Goal: Find specific page/section: Find specific page/section

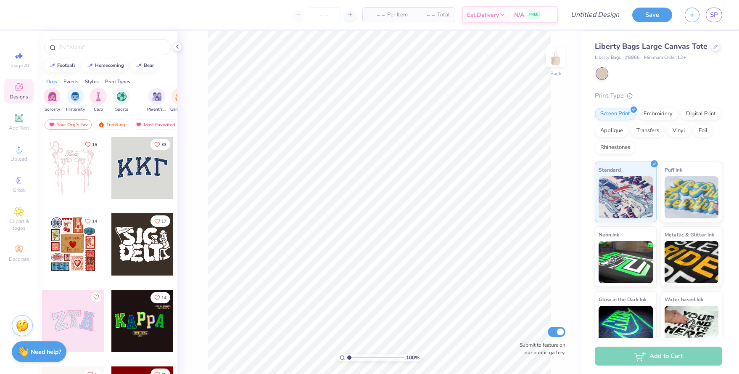
click at [54, 82] on div "Orgs" at bounding box center [51, 82] width 11 height 8
click at [51, 96] on img "filter for Sorority" at bounding box center [52, 96] width 10 height 10
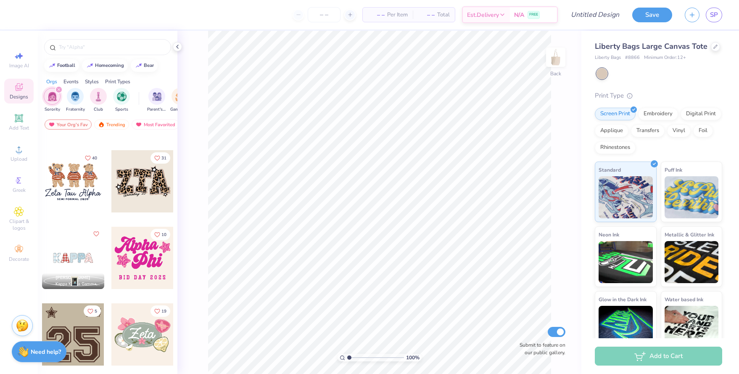
scroll to position [494, 0]
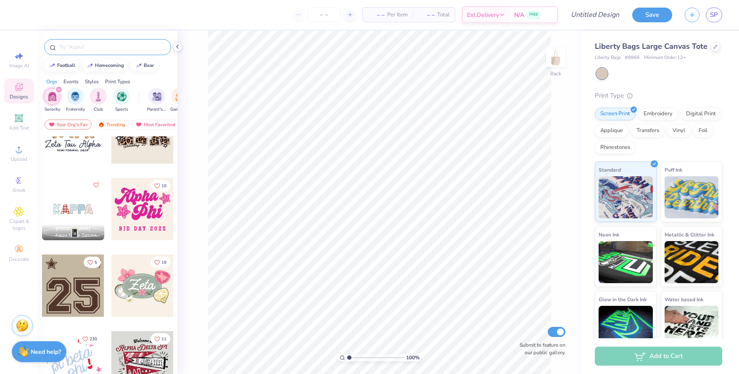
click at [111, 50] on input "text" at bounding box center [112, 47] width 108 height 8
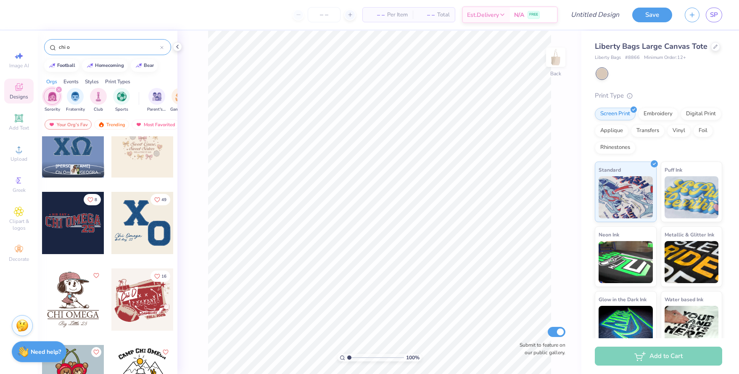
scroll to position [0, 0]
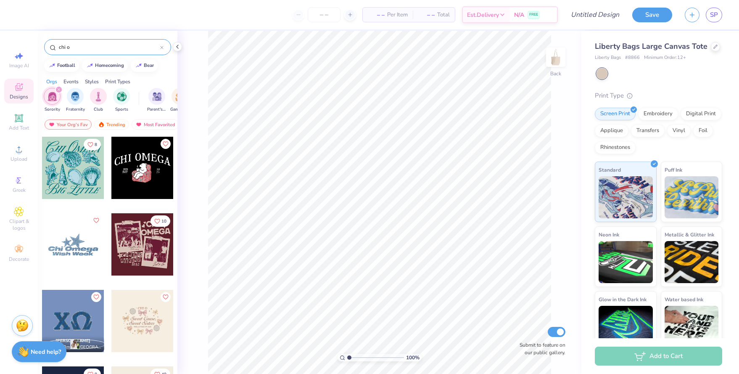
drag, startPoint x: 94, startPoint y: 47, endPoint x: 45, endPoint y: 47, distance: 48.8
click at [45, 47] on div "chi o" at bounding box center [107, 47] width 127 height 16
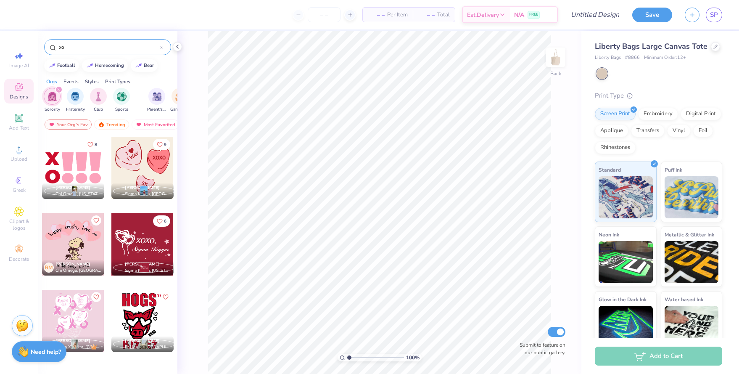
click at [77, 117] on div "Your Org's Fav Trending Most Favorited Newest" at bounding box center [108, 126] width 140 height 19
click at [87, 45] on input "xo" at bounding box center [109, 47] width 102 height 8
type input "x"
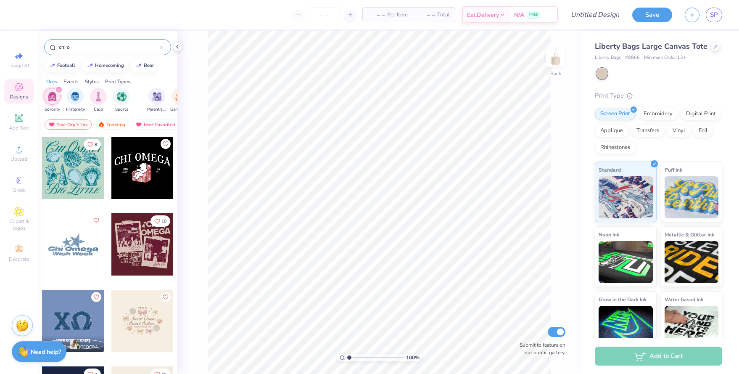
type input "chi o"
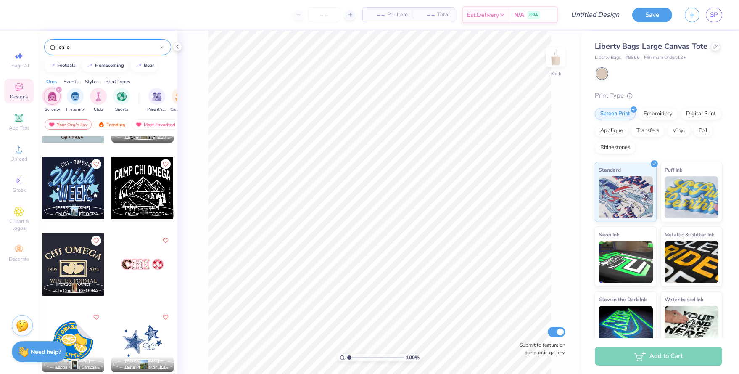
scroll to position [439, 0]
click at [18, 191] on span "Greek" at bounding box center [19, 190] width 13 height 7
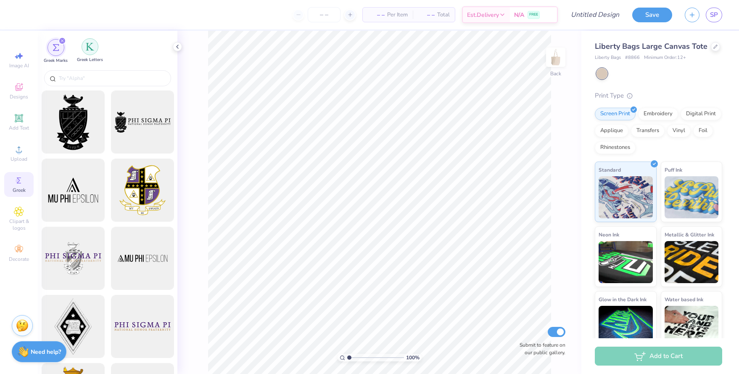
click at [93, 47] on img "filter for Greek Letters" at bounding box center [90, 46] width 8 height 8
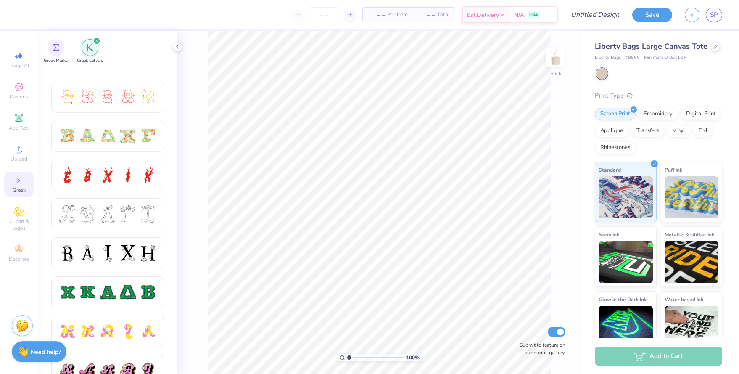
scroll to position [277, 0]
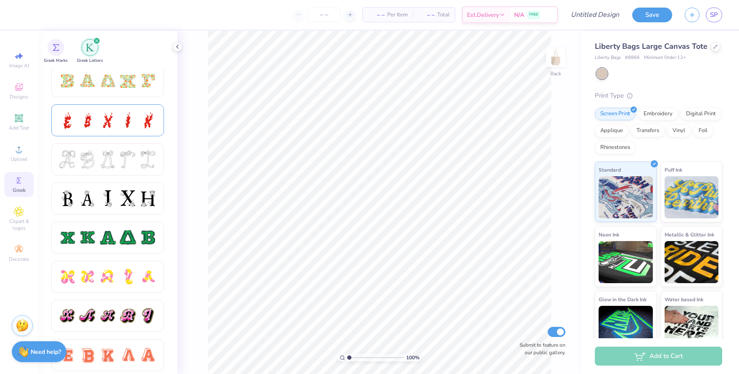
click at [99, 122] on div at bounding box center [108, 120] width 18 height 18
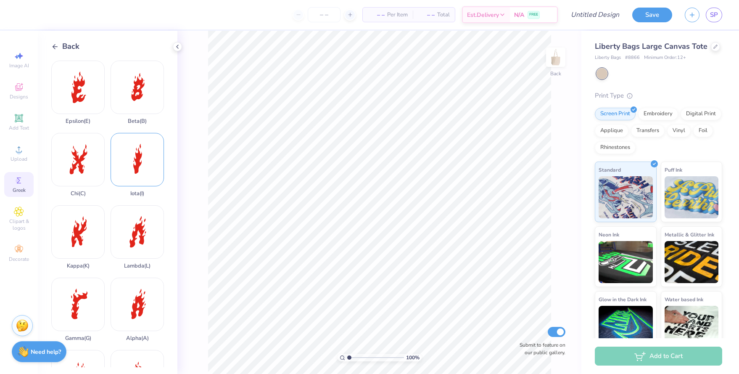
scroll to position [8, 0]
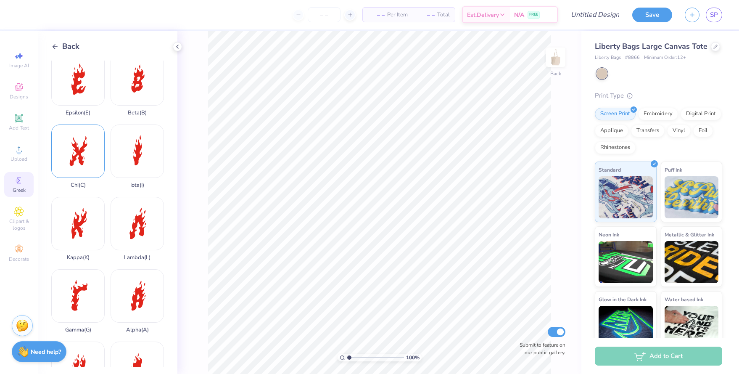
click at [95, 169] on div "Chi ( C )" at bounding box center [77, 156] width 53 height 64
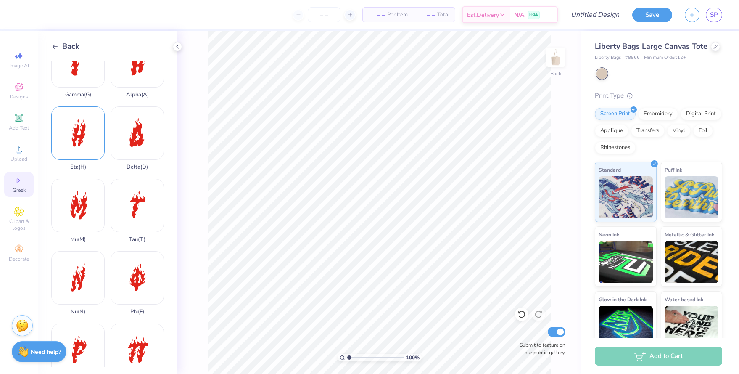
scroll to position [0, 0]
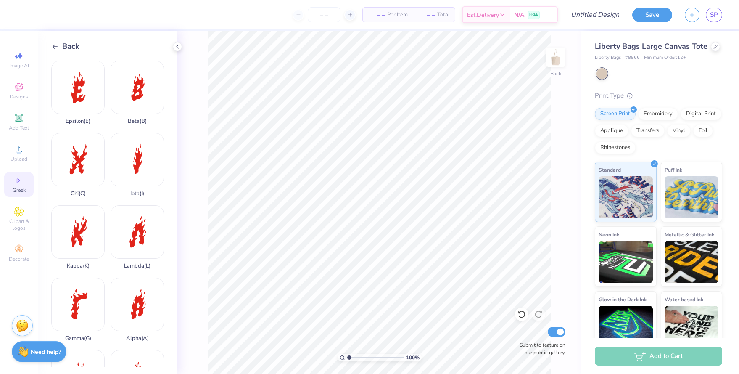
click at [56, 49] on icon at bounding box center [55, 47] width 8 height 8
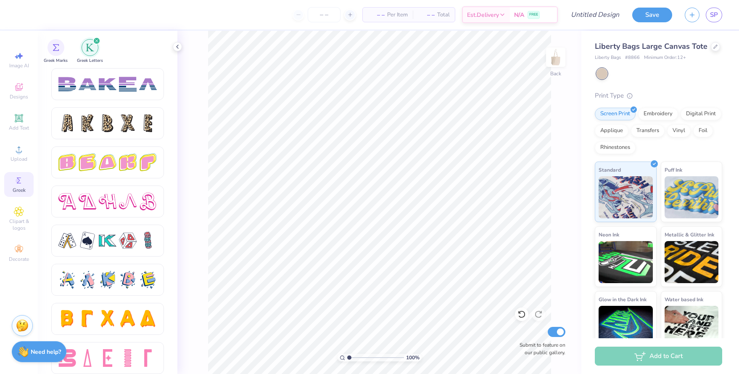
scroll to position [1374, 0]
